Goal: Information Seeking & Learning: Learn about a topic

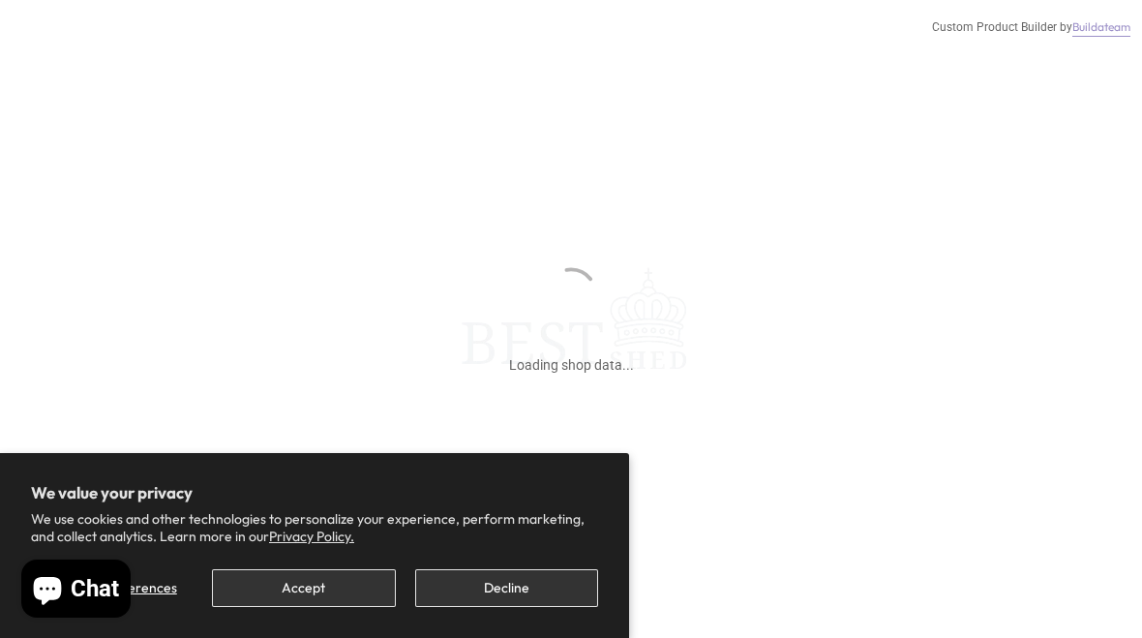
click at [503, 606] on button "Decline" at bounding box center [506, 588] width 183 height 38
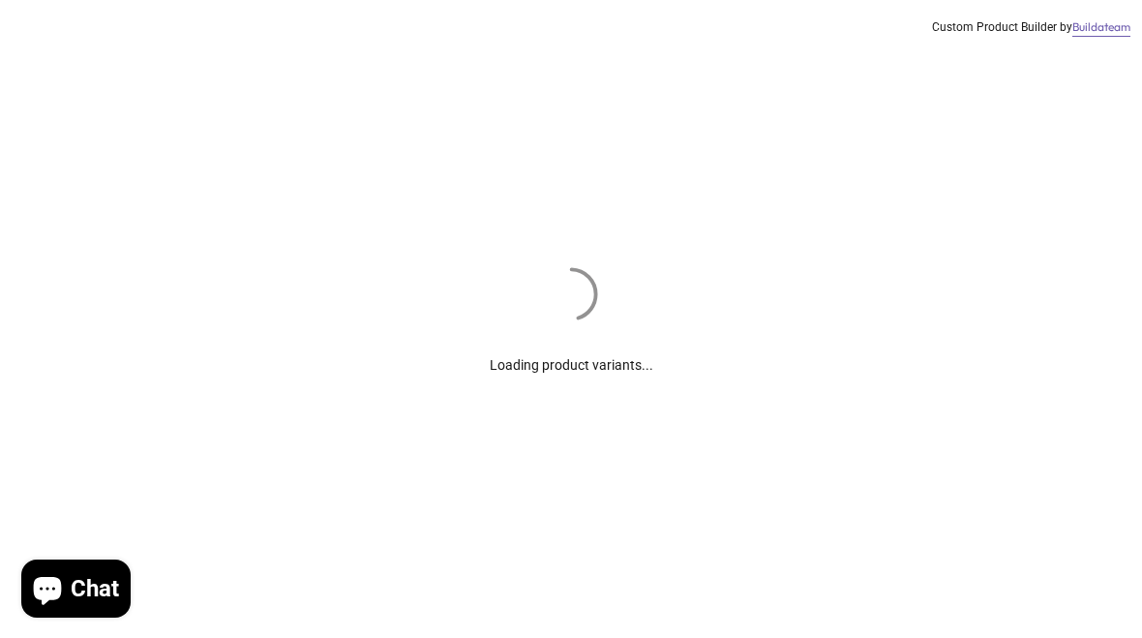
click at [531, 590] on div "Loading product variants... Custom Product Builder by Buildateam" at bounding box center [571, 319] width 1142 height 638
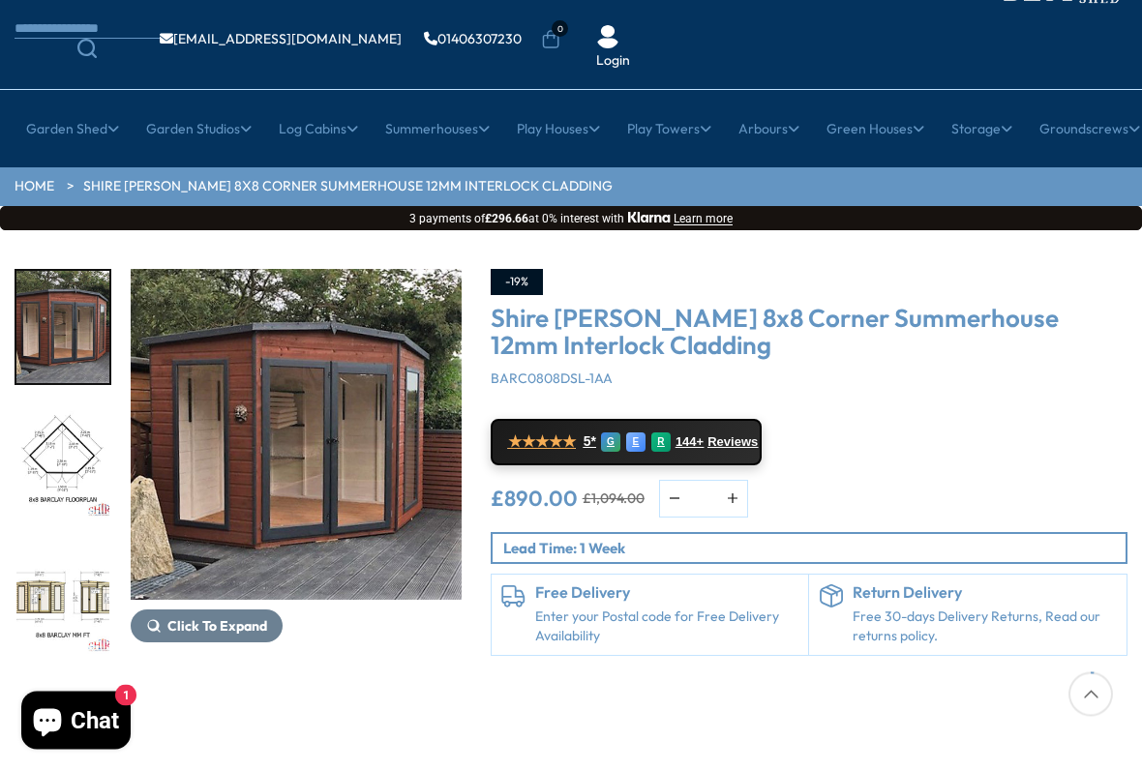
scroll to position [124, 0]
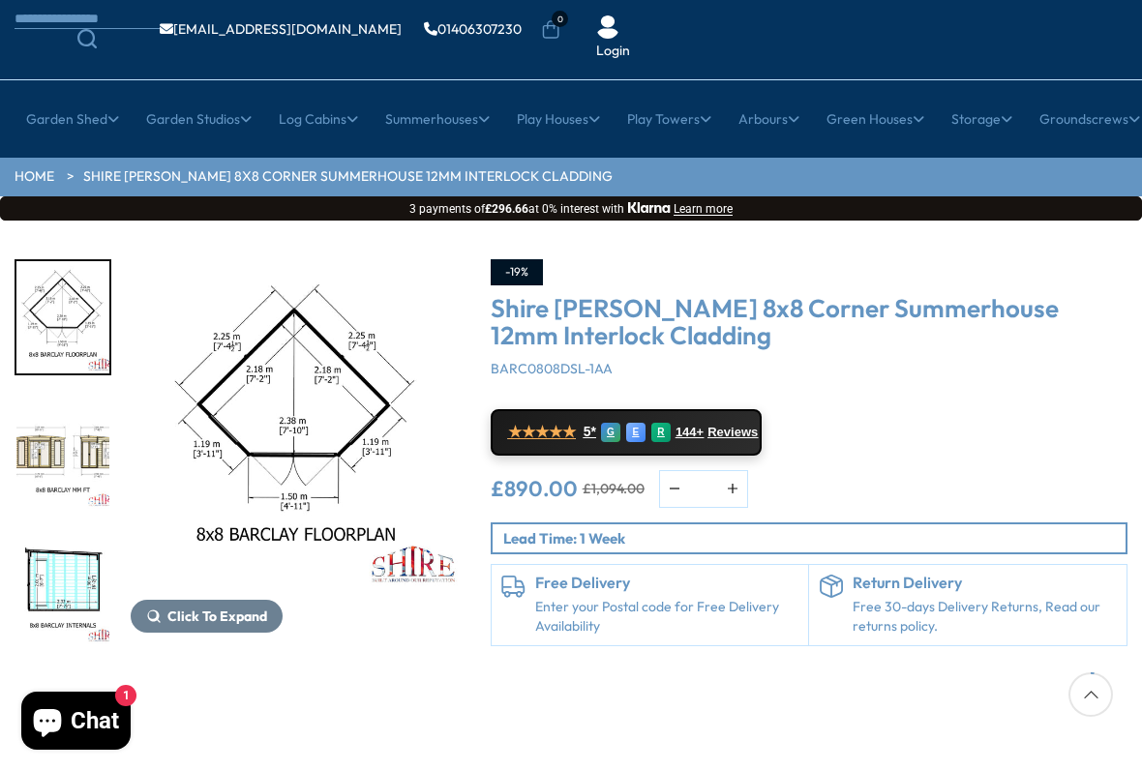
click at [74, 397] on img "3 / 14" at bounding box center [62, 453] width 93 height 112
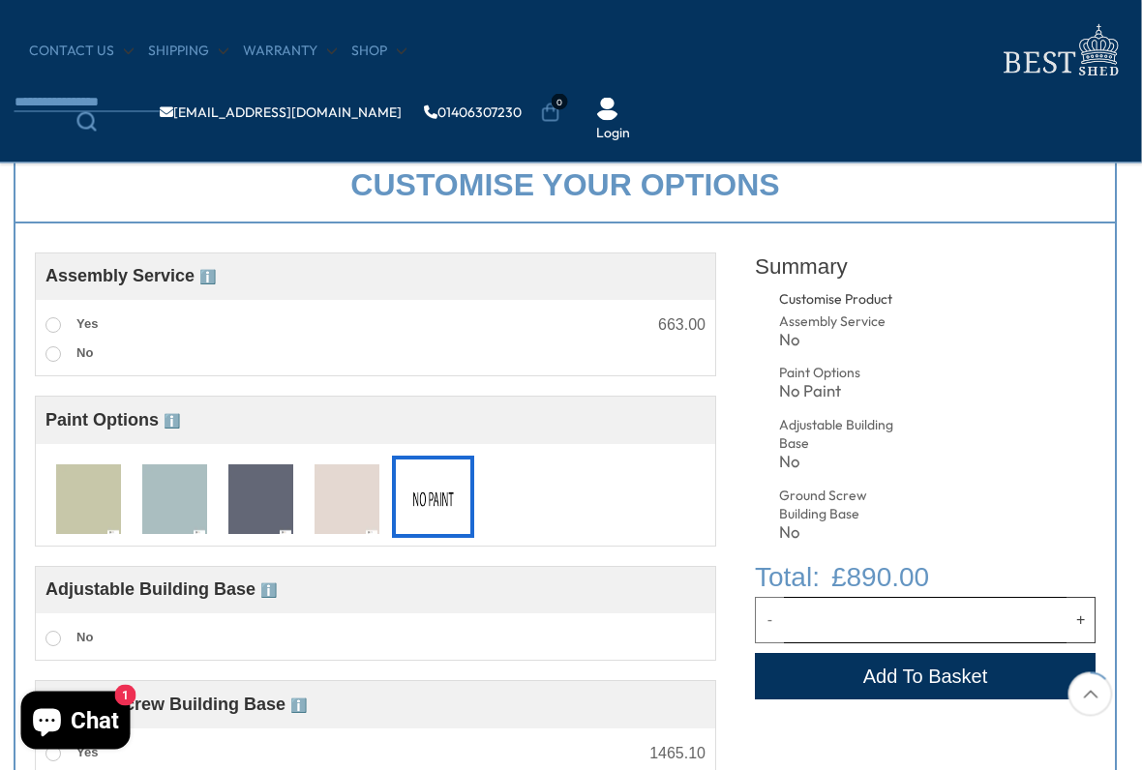
scroll to position [585, 6]
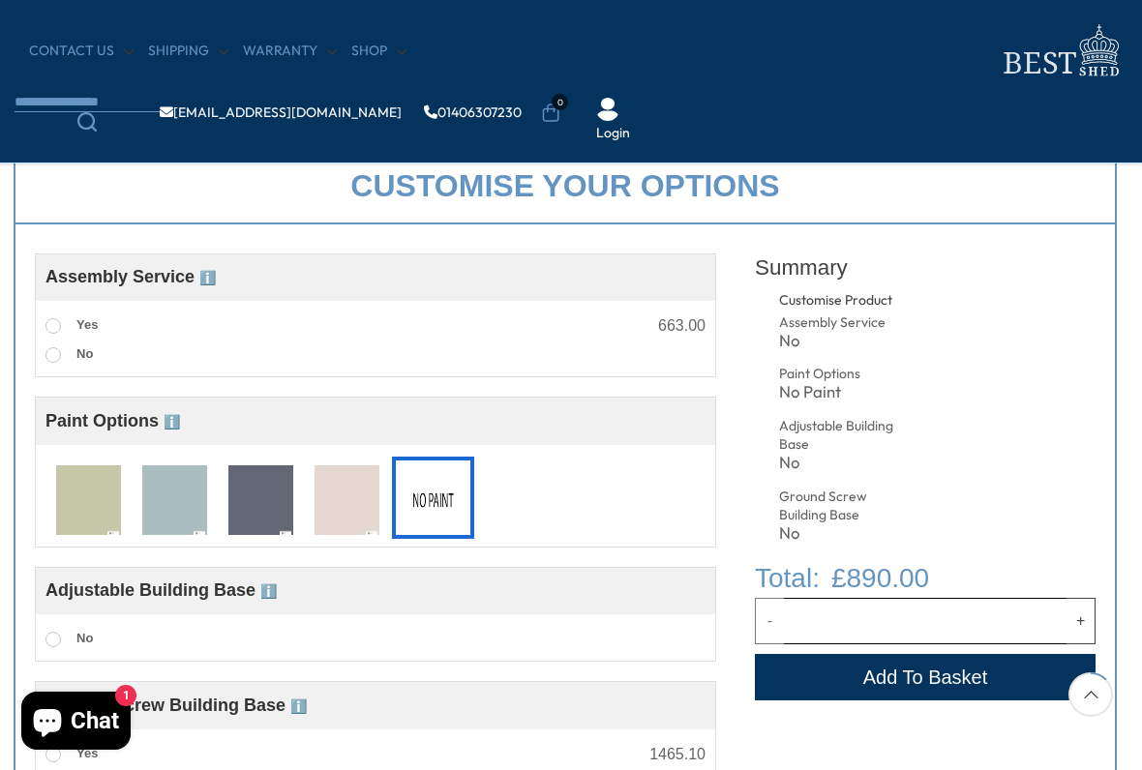
click at [189, 503] on img at bounding box center [174, 502] width 65 height 72
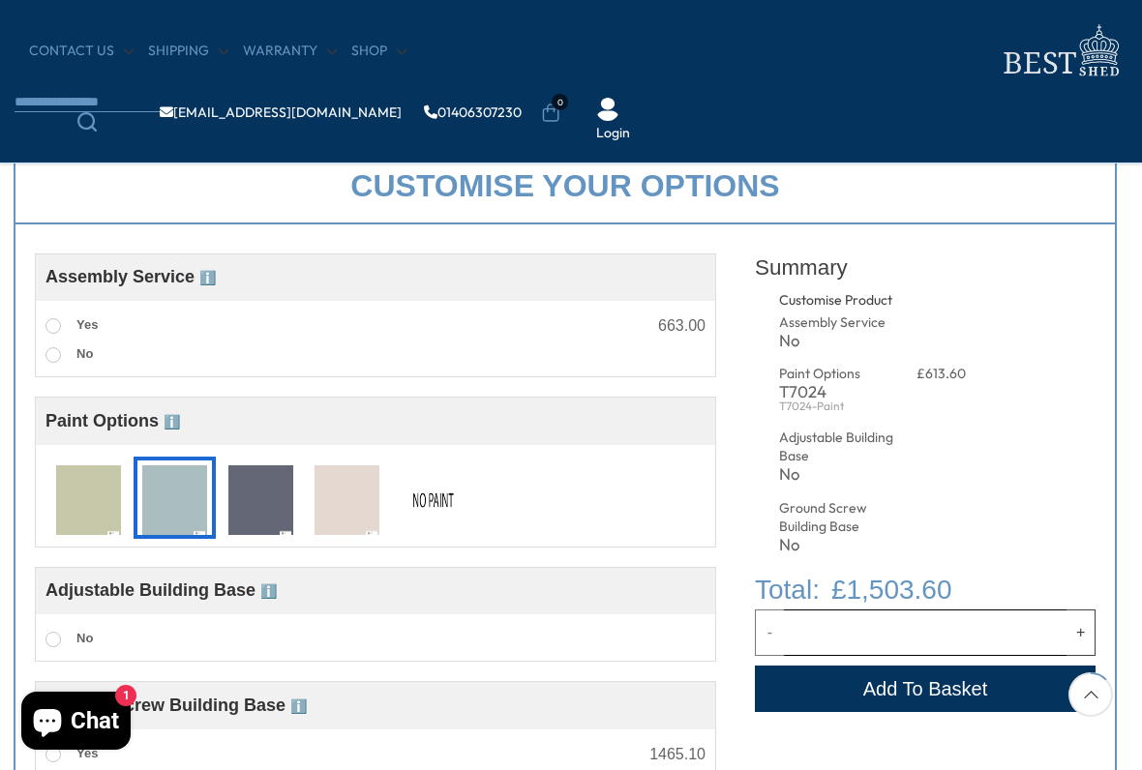
click at [349, 506] on img at bounding box center [347, 502] width 65 height 72
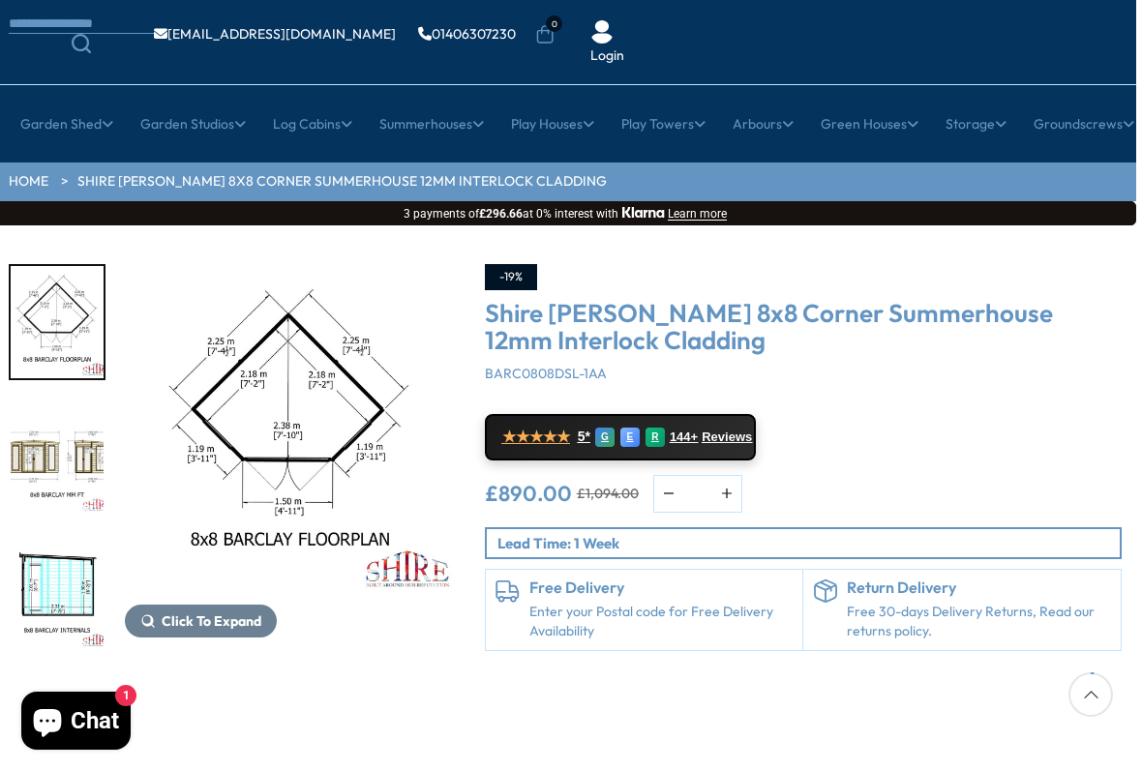
scroll to position [119, 5]
click at [43, 537] on img "4 / 14" at bounding box center [58, 593] width 93 height 112
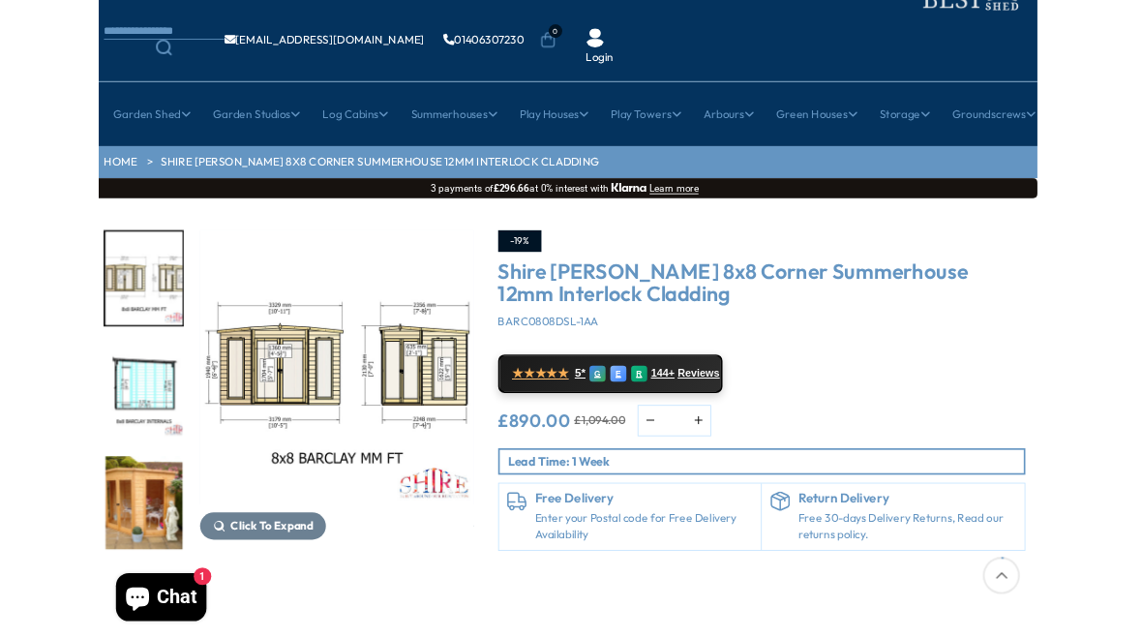
scroll to position [101, 11]
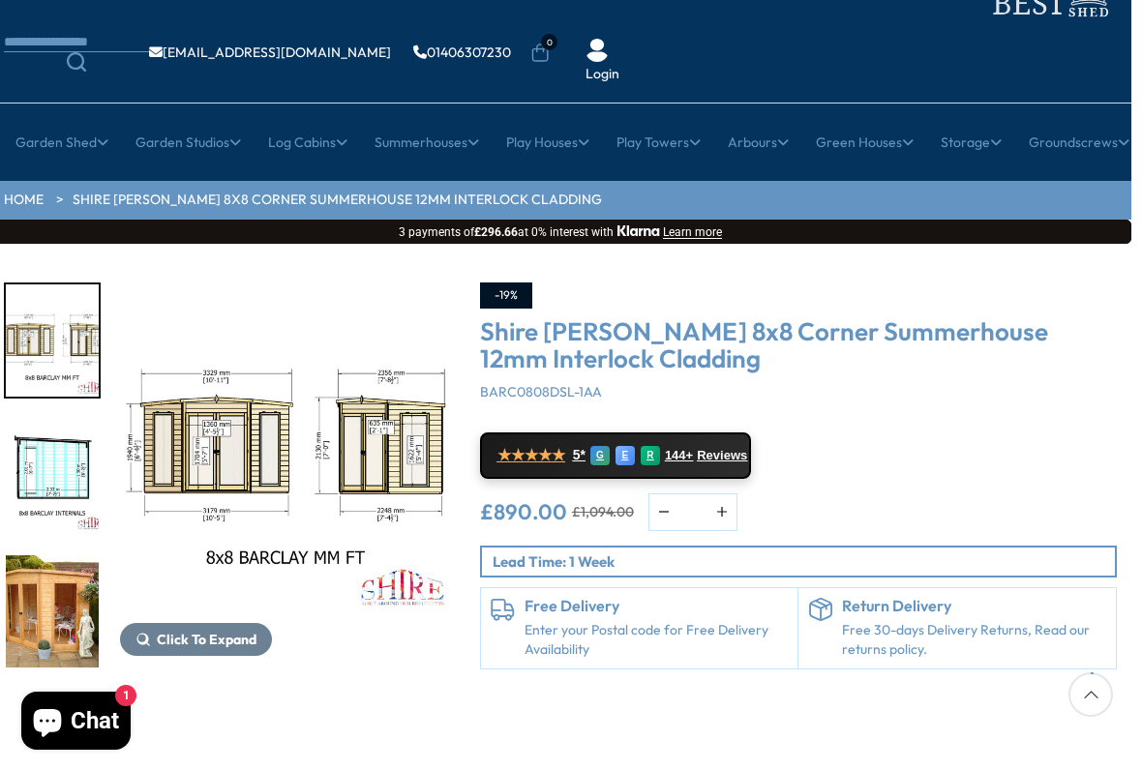
click at [551, 446] on span "★★★★★" at bounding box center [532, 455] width 68 height 18
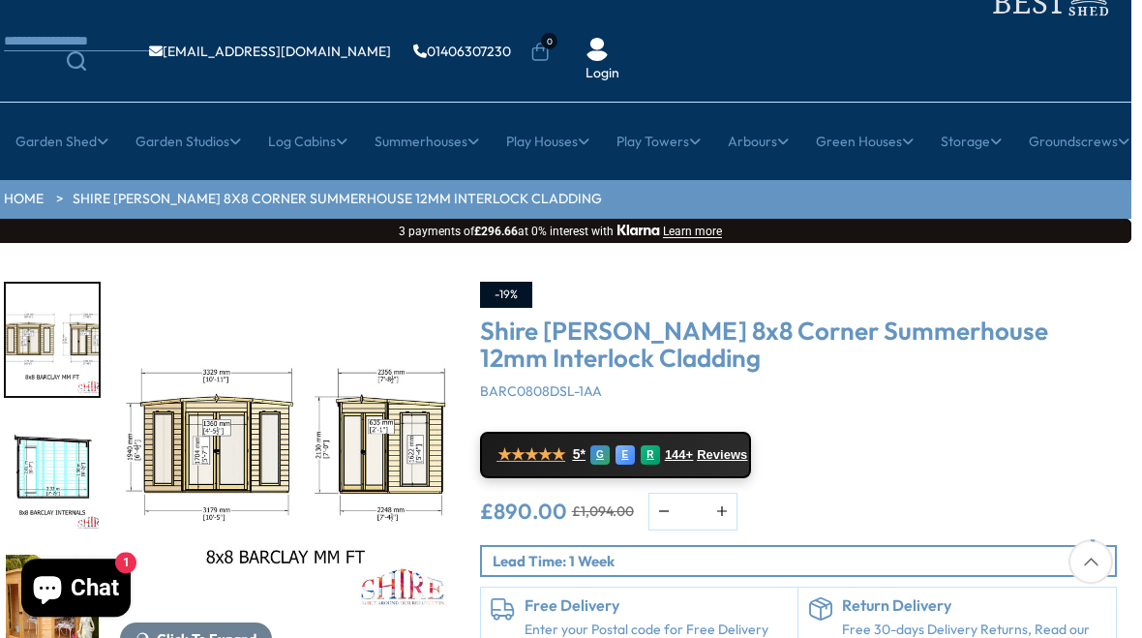
scroll to position [155, 11]
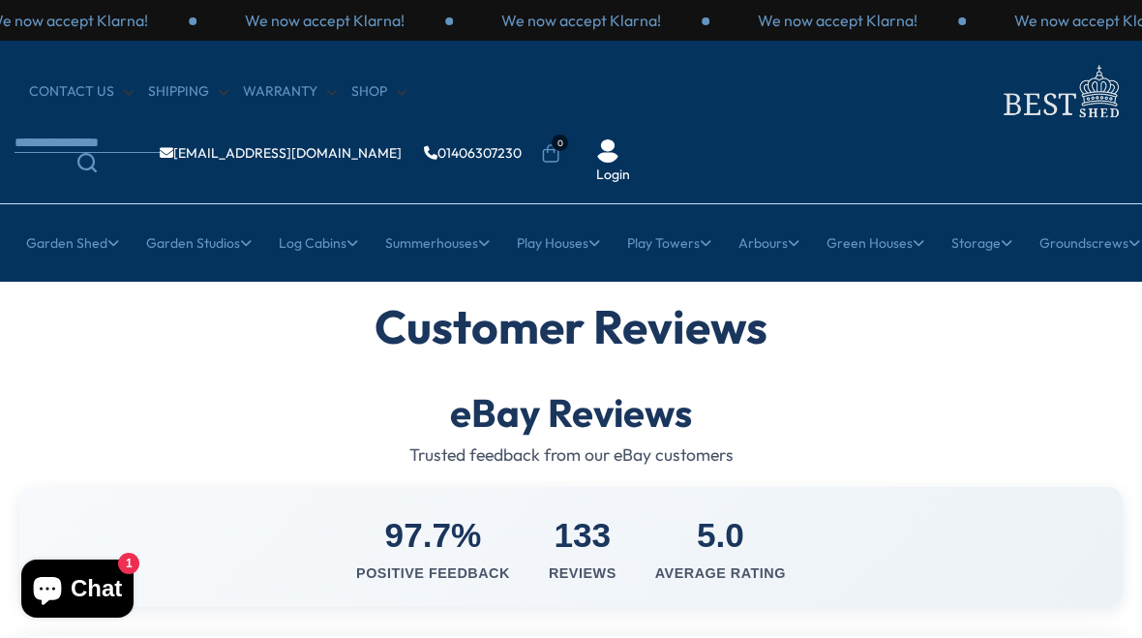
click at [701, 379] on link "8ft" at bounding box center [700, 396] width 19 height 34
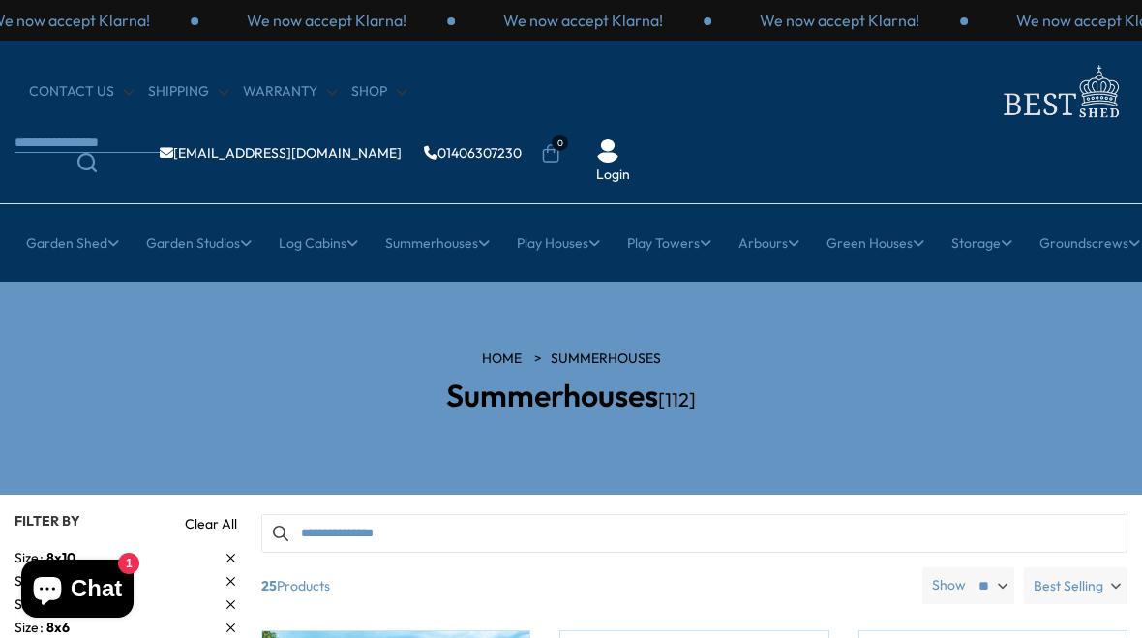
click at [210, 447] on link "Corner Summerhouses" at bounding box center [182, 464] width 144 height 34
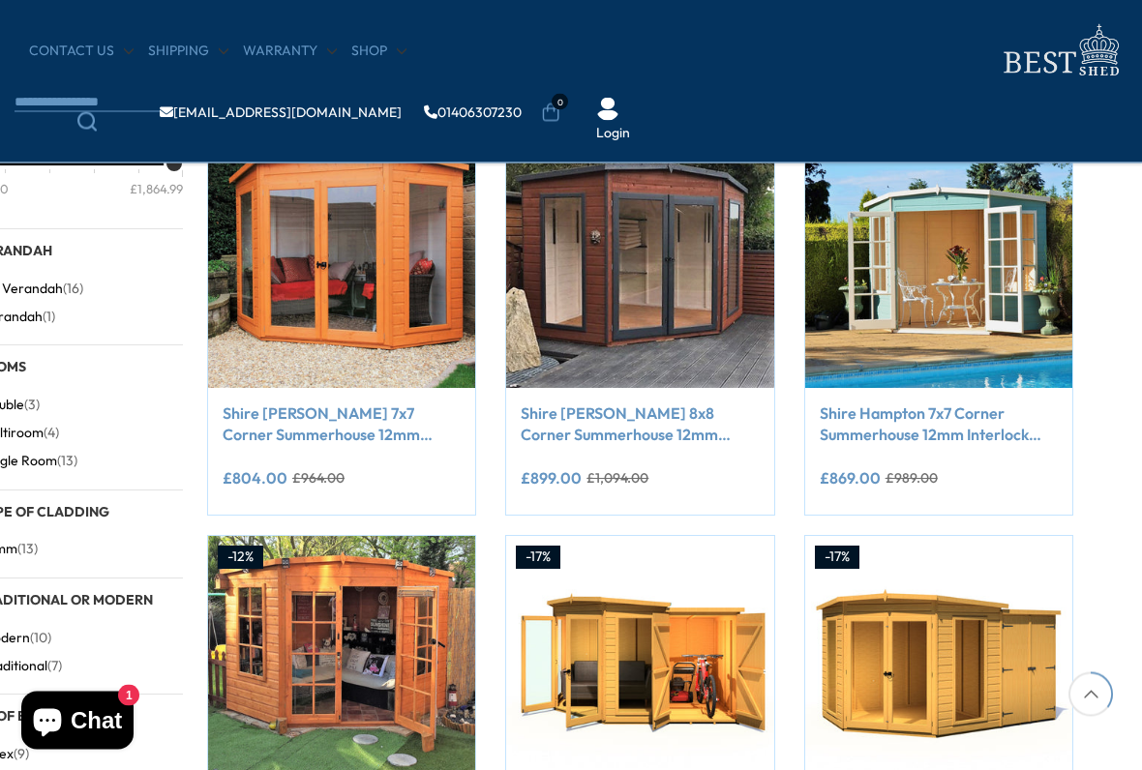
scroll to position [764, 54]
click at [691, 484] on div "**********" at bounding box center [640, 481] width 238 height 40
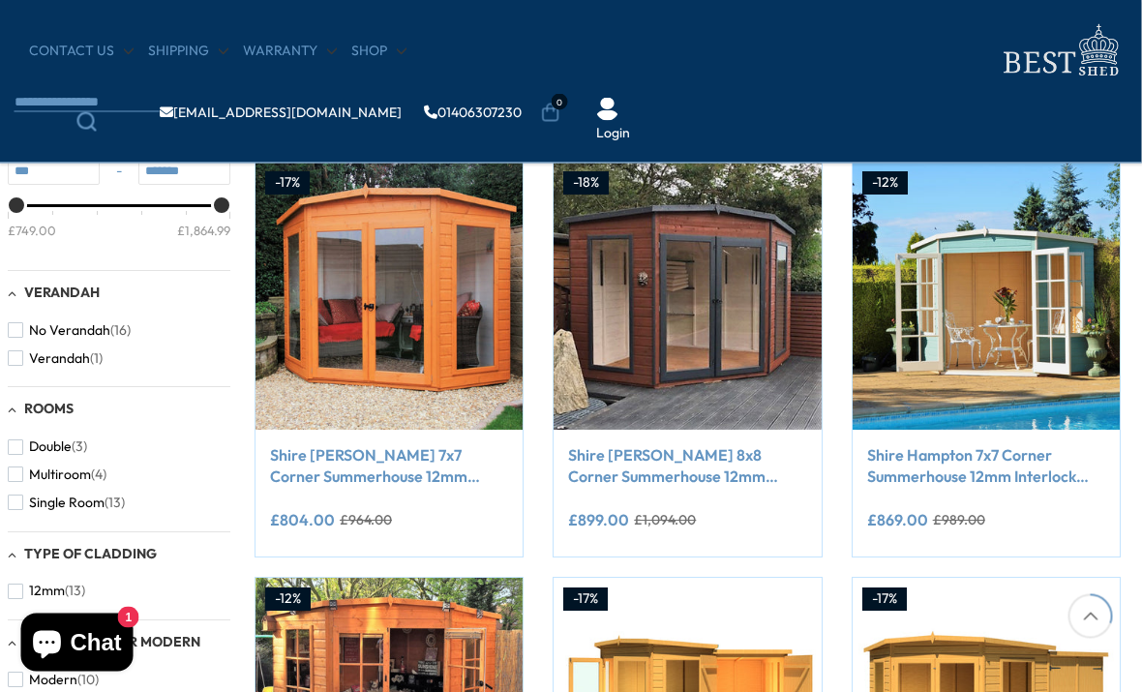
scroll to position [722, 7]
click at [690, 283] on img at bounding box center [687, 295] width 267 height 267
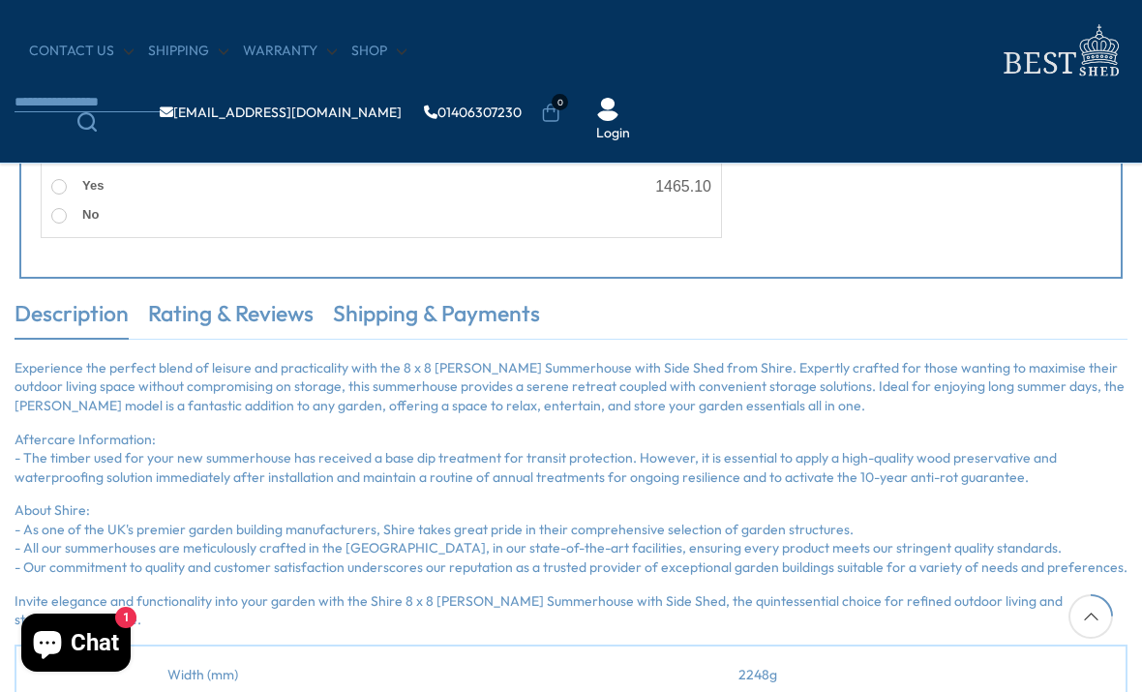
scroll to position [1157, 0]
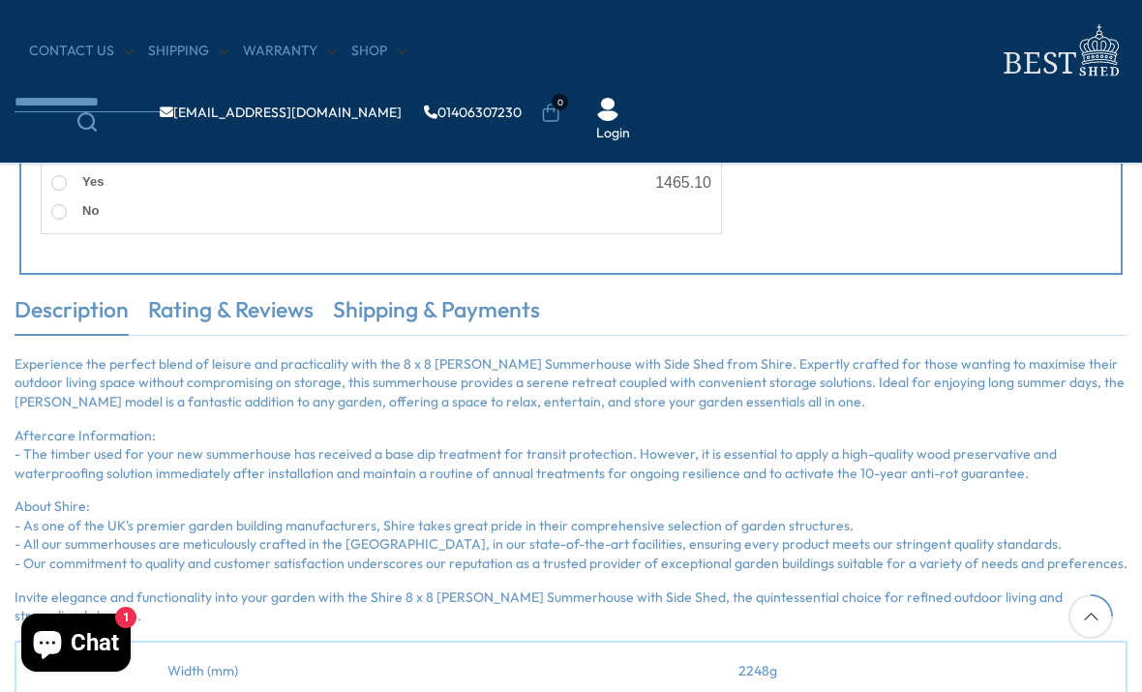
click at [261, 306] on link "Rating & Reviews" at bounding box center [231, 314] width 166 height 41
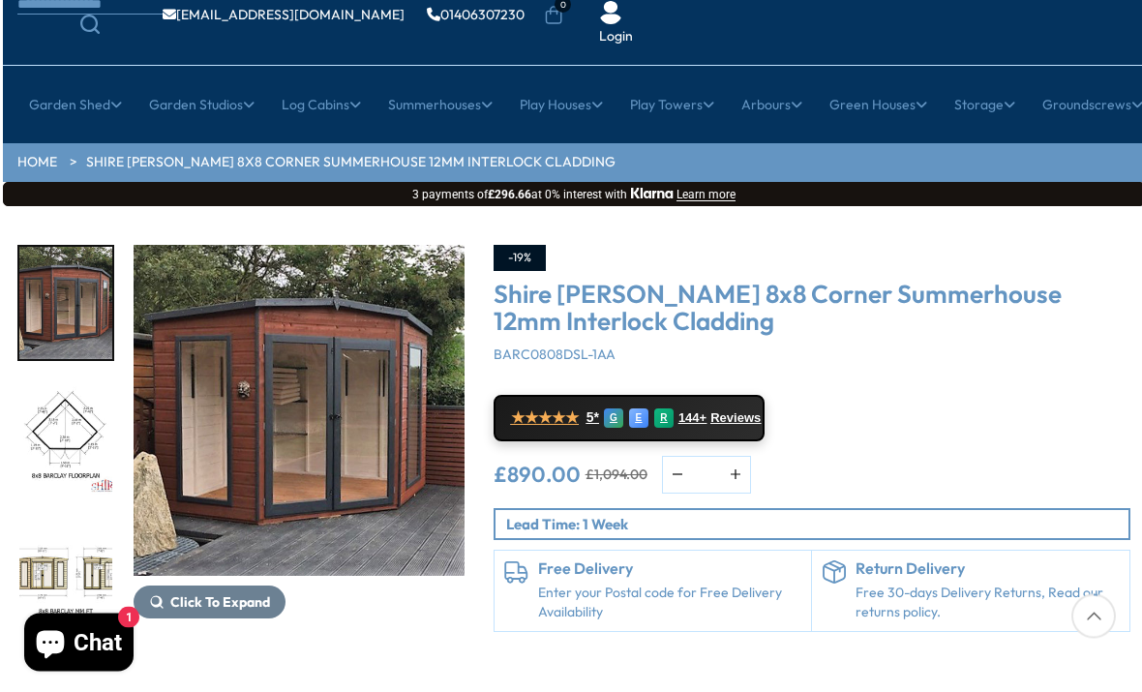
scroll to position [138, 0]
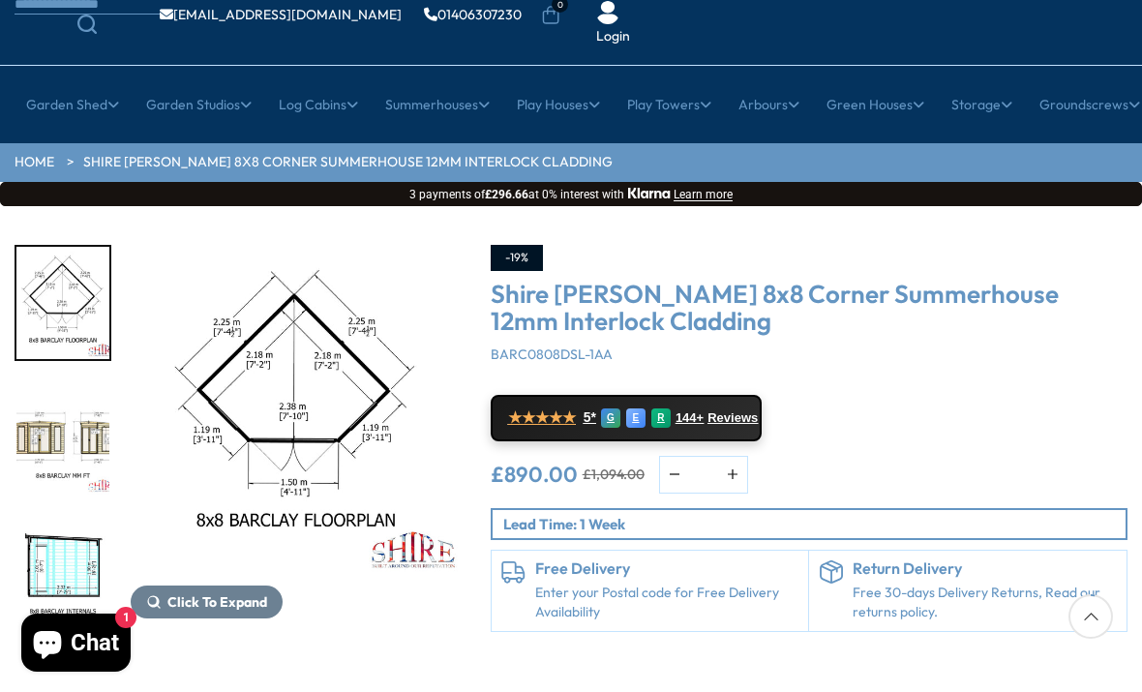
click at [74, 382] on img "3 / 14" at bounding box center [62, 438] width 93 height 112
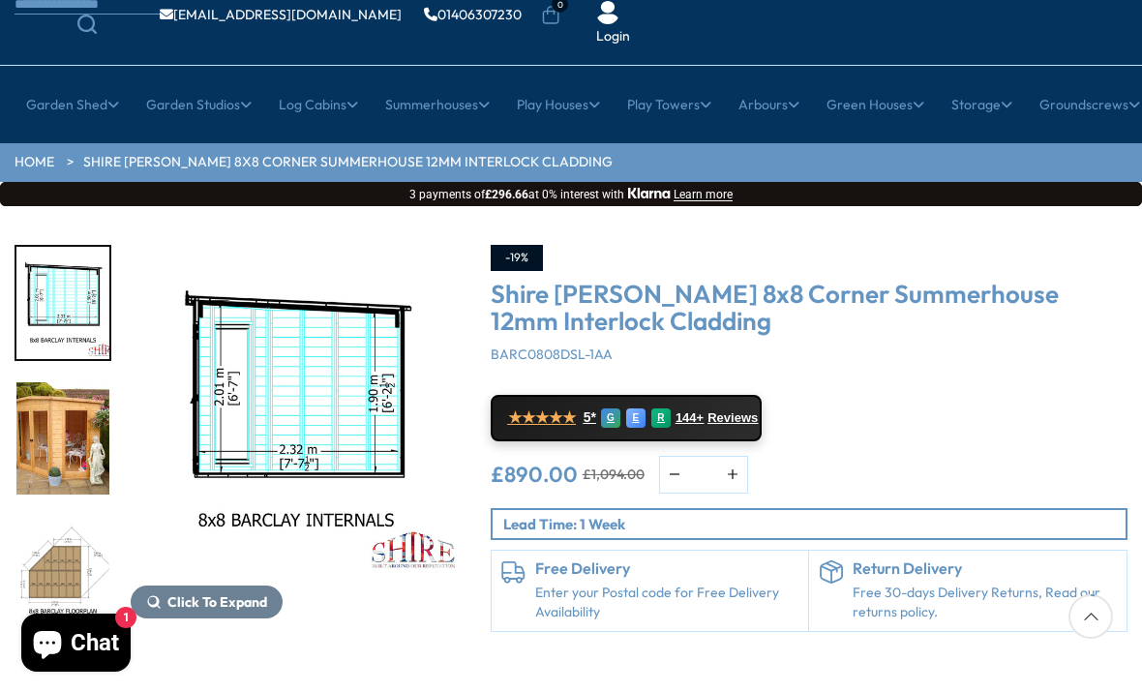
click at [80, 498] on div at bounding box center [73, 438] width 116 height 387
click at [83, 518] on img "6 / 14" at bounding box center [62, 574] width 93 height 112
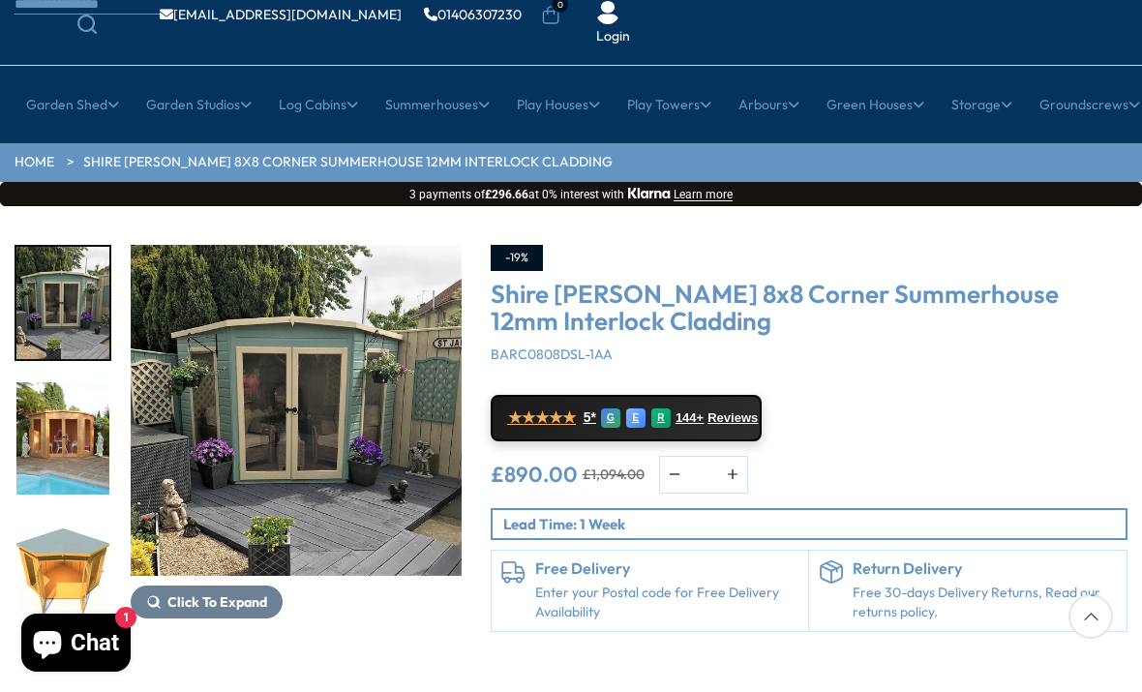
click at [87, 543] on img "11 / 14" at bounding box center [62, 574] width 93 height 112
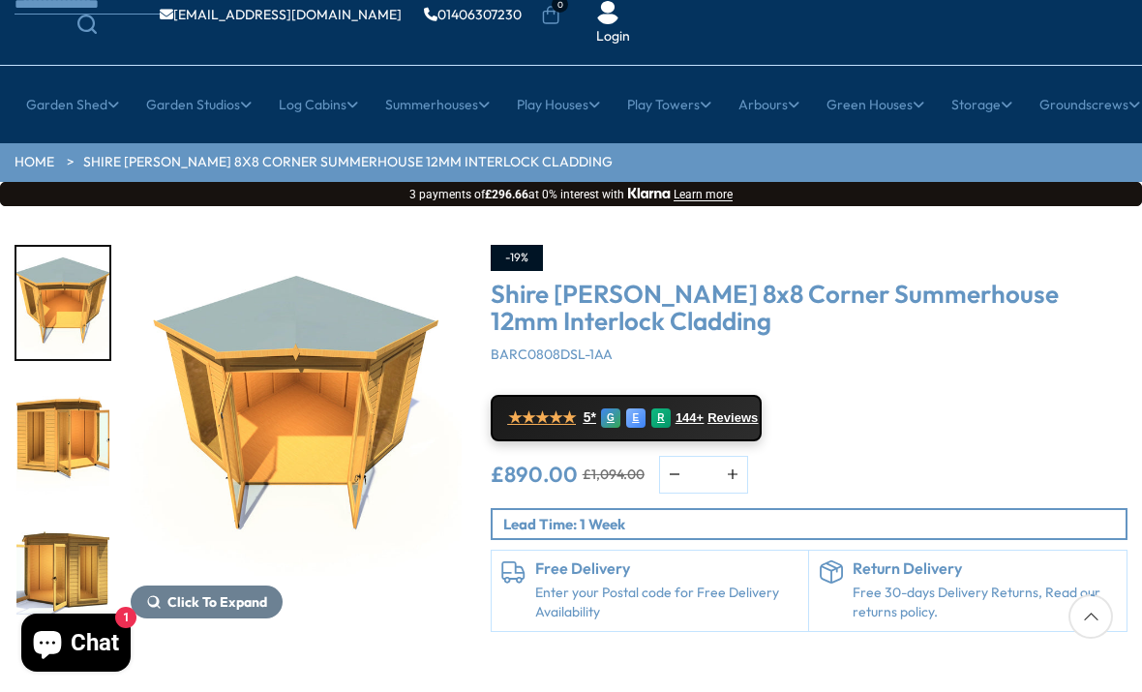
click at [87, 501] on div at bounding box center [73, 438] width 116 height 387
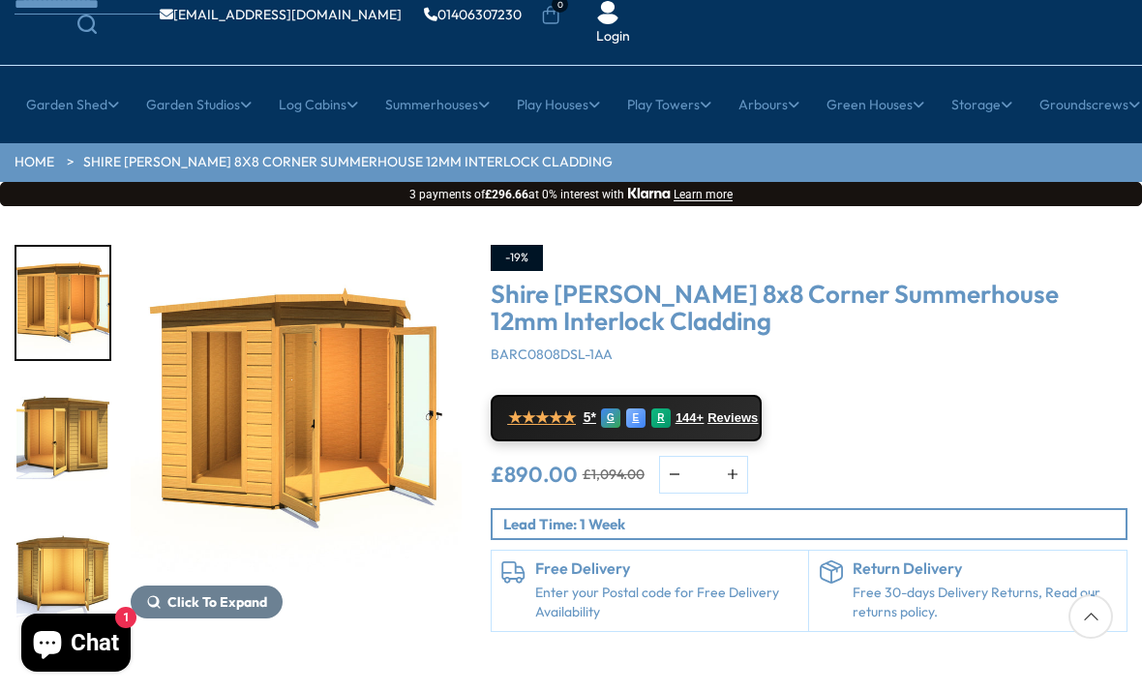
click at [90, 527] on img "14 / 14" at bounding box center [62, 574] width 93 height 112
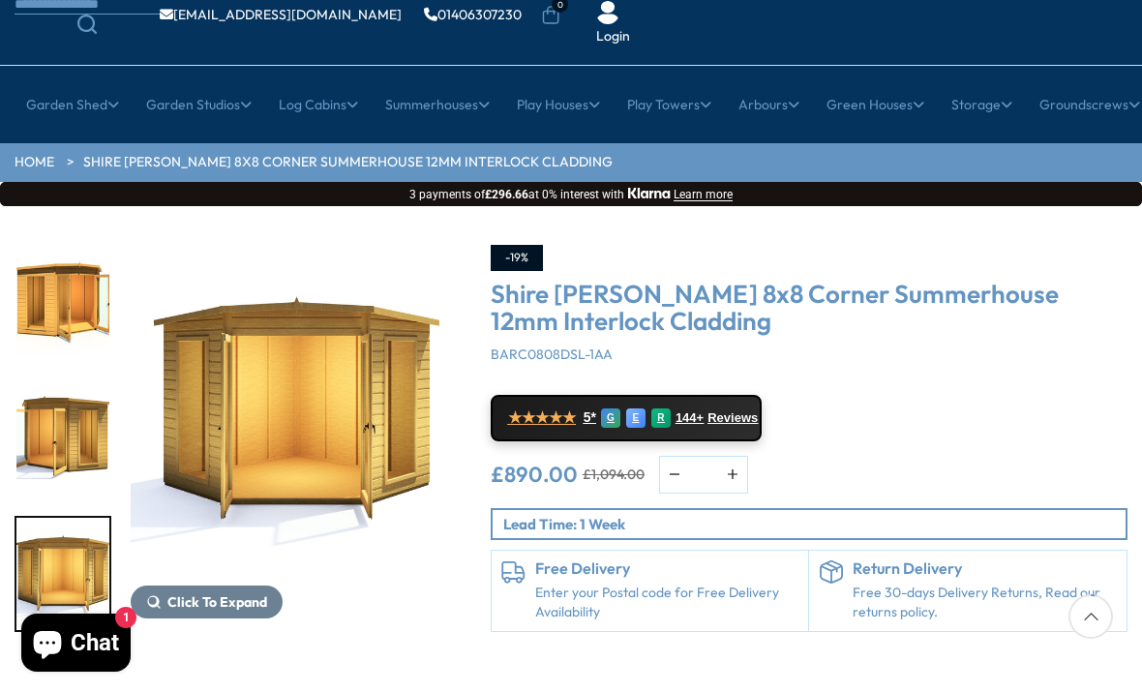
click at [92, 528] on img "14 / 14" at bounding box center [62, 574] width 93 height 112
click at [85, 526] on img "14 / 14" at bounding box center [62, 574] width 93 height 112
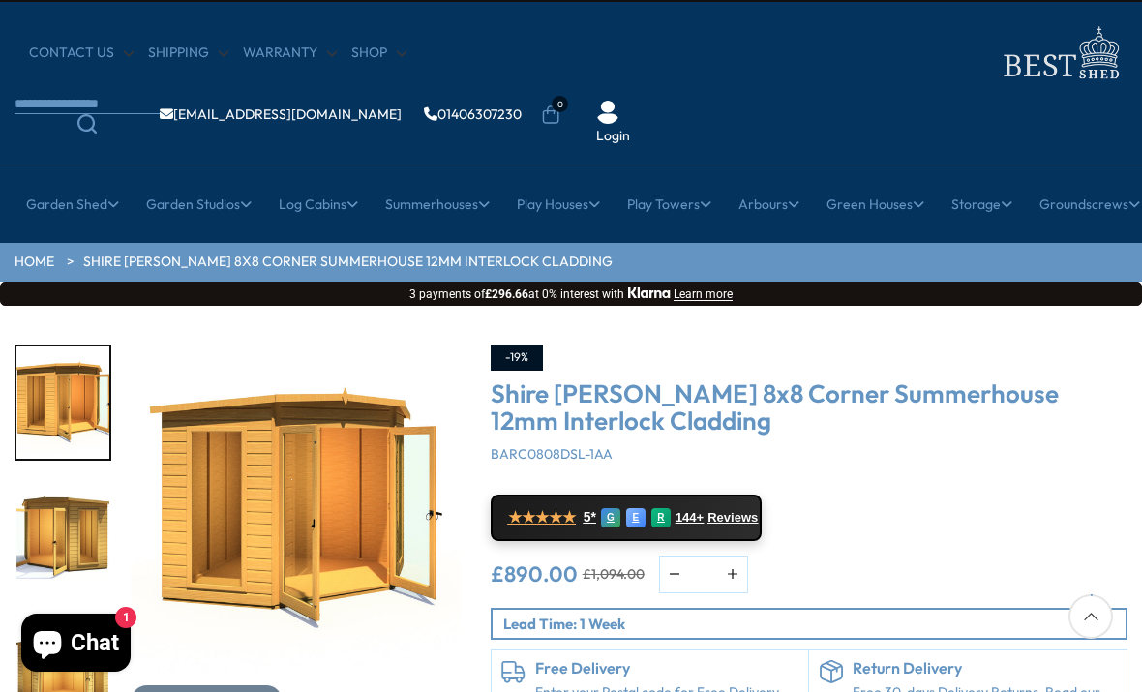
scroll to position [35, 0]
